Goal: Find specific page/section: Find specific page/section

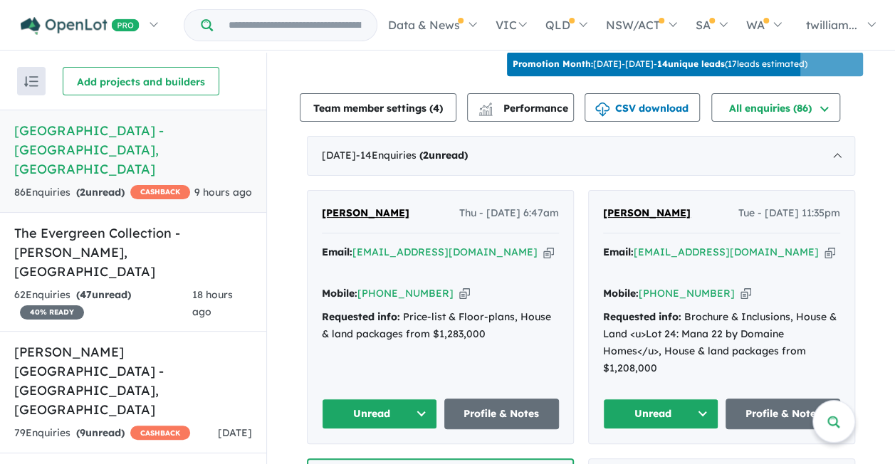
scroll to position [478, 0]
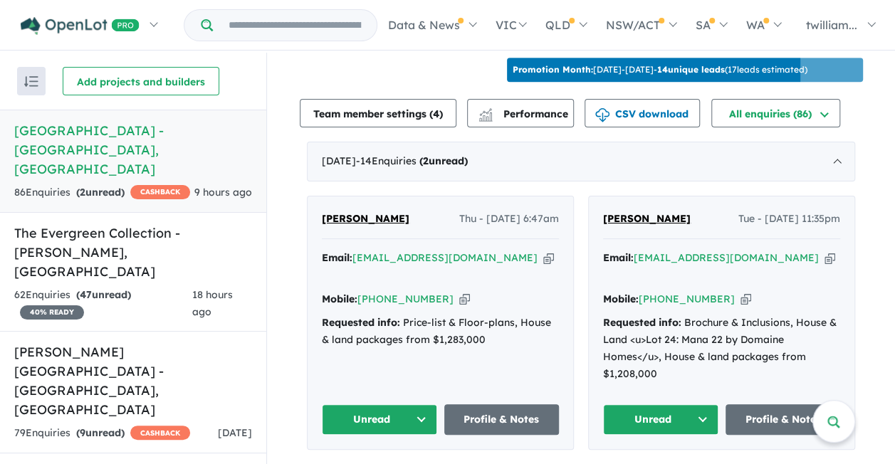
click at [824, 251] on icon "button" at bounding box center [829, 258] width 11 height 15
click at [543, 262] on icon "button" at bounding box center [548, 258] width 11 height 15
click at [201, 223] on h5 "The Evergreen Collection - [GEOGRAPHIC_DATA] , [GEOGRAPHIC_DATA]" at bounding box center [133, 252] width 238 height 58
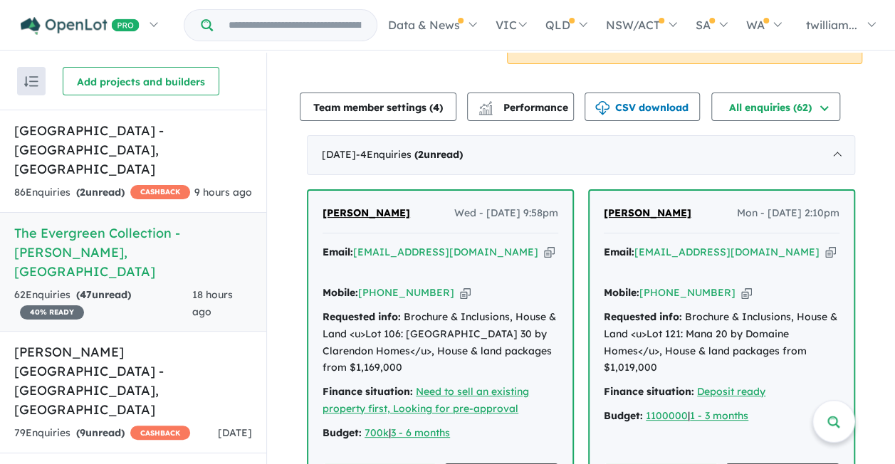
scroll to position [468, 0]
click at [825, 246] on icon "button" at bounding box center [830, 253] width 11 height 15
click at [544, 246] on icon "button" at bounding box center [549, 253] width 11 height 15
click at [163, 342] on h5 "[PERSON_NAME][GEOGRAPHIC_DATA] - [GEOGRAPHIC_DATA] , [GEOGRAPHIC_DATA]" at bounding box center [133, 380] width 238 height 77
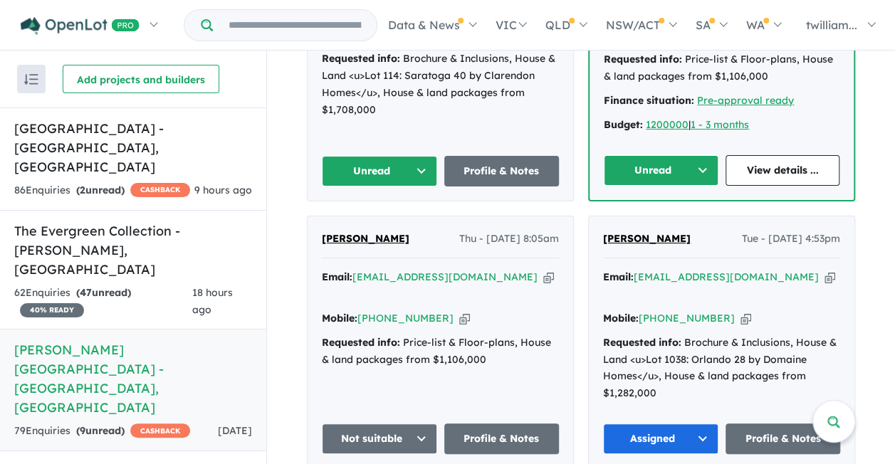
scroll to position [739, 0]
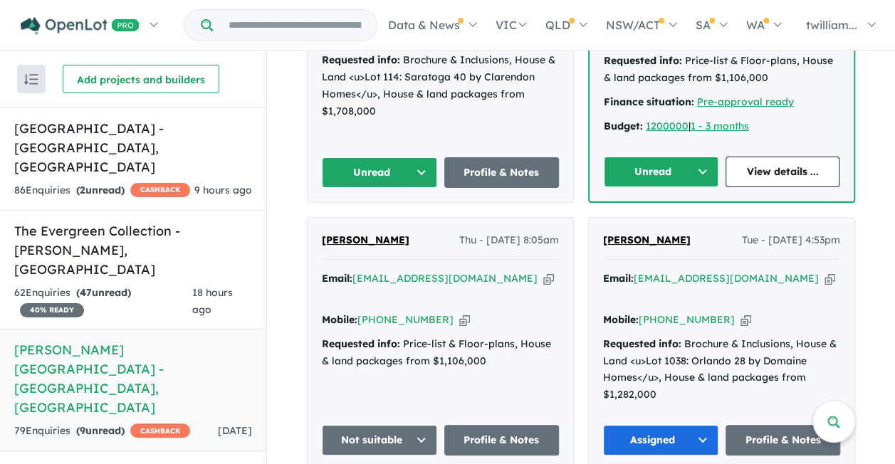
click at [543, 271] on icon "button" at bounding box center [548, 278] width 11 height 15
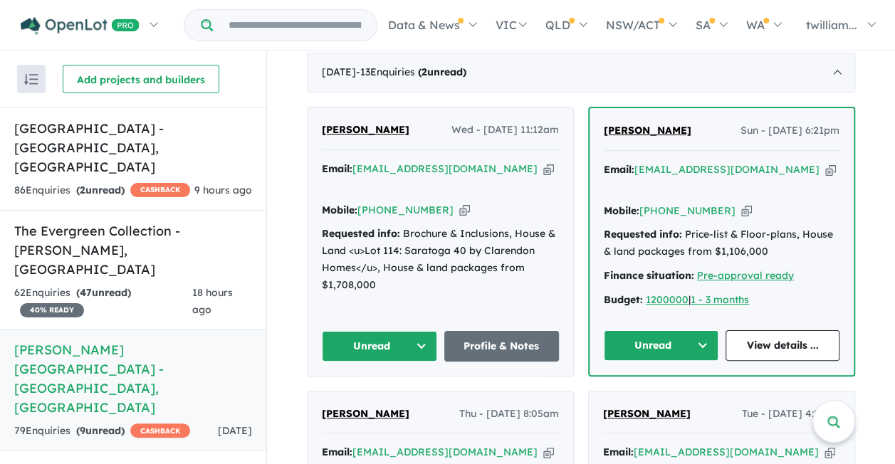
scroll to position [564, 0]
